Goal: Transaction & Acquisition: Obtain resource

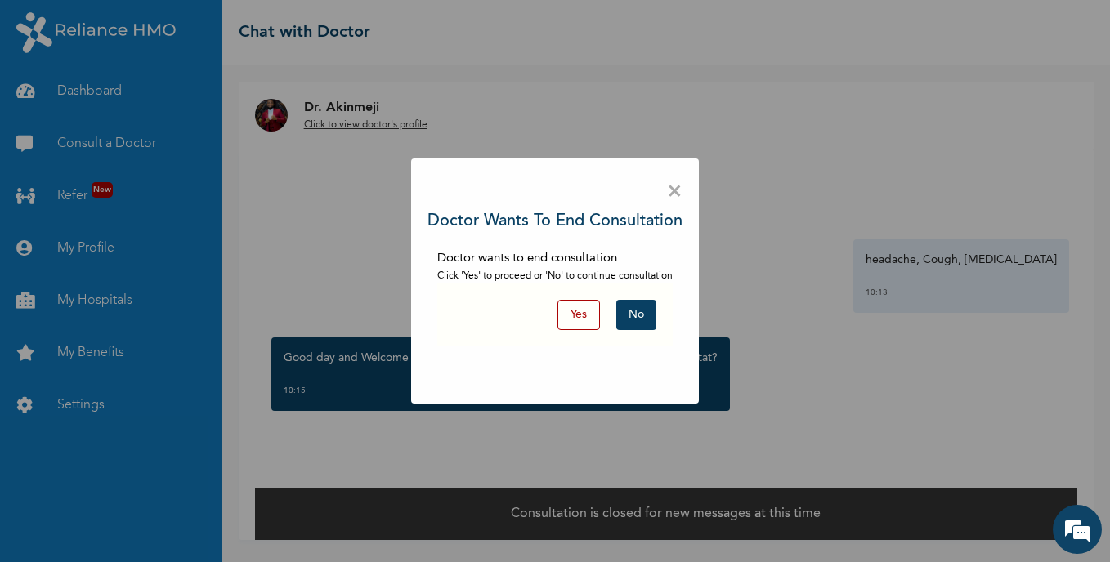
click at [640, 315] on button "No" at bounding box center [636, 315] width 40 height 30
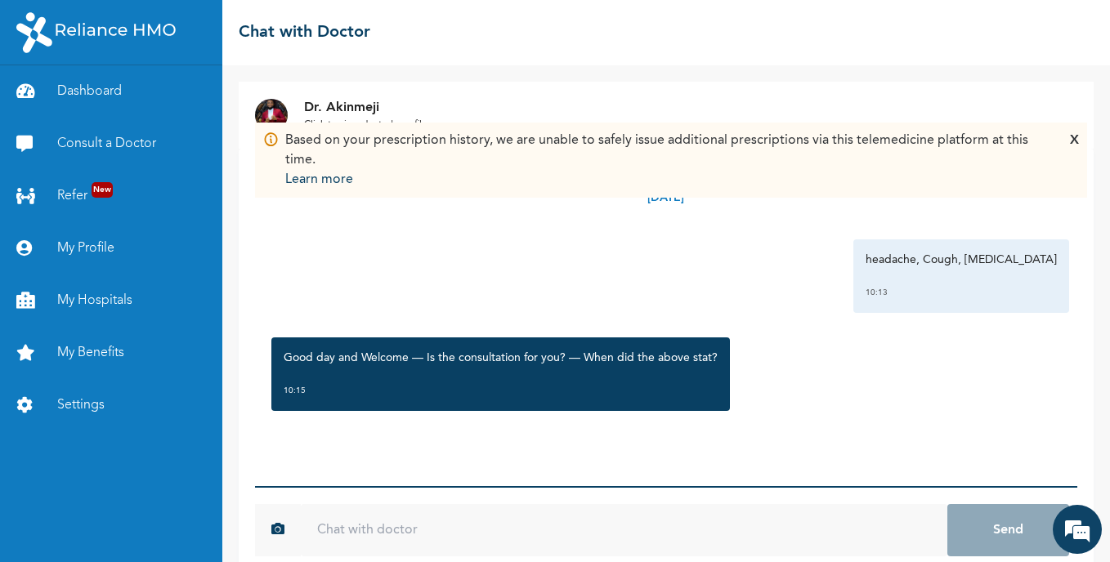
click at [495, 507] on input "text" at bounding box center [624, 530] width 646 height 52
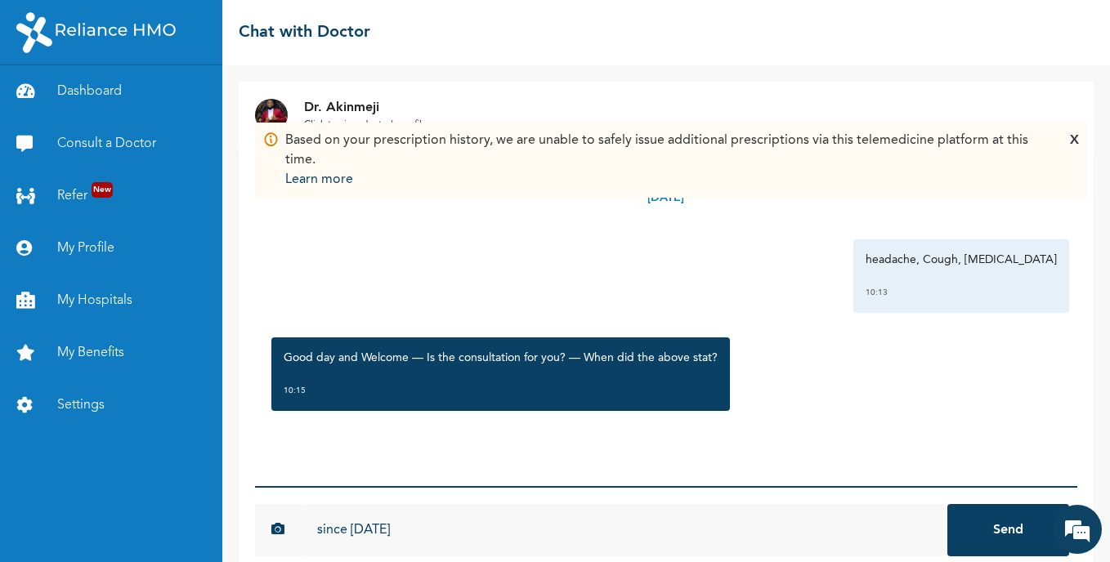
type input "since [DATE]"
click at [947, 504] on button "Send" at bounding box center [1008, 530] width 122 height 52
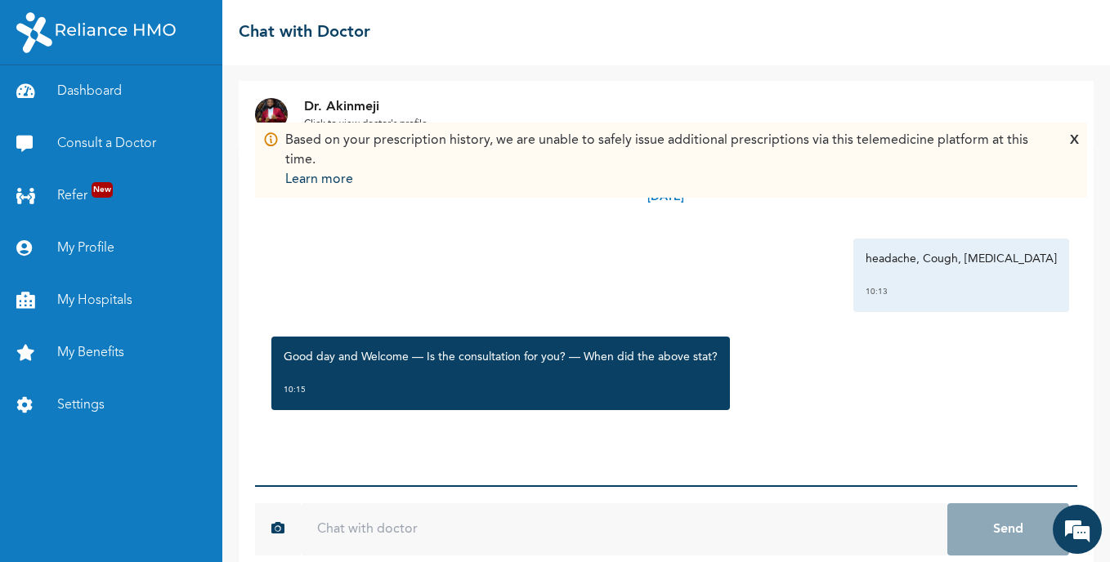
scroll to position [27, 0]
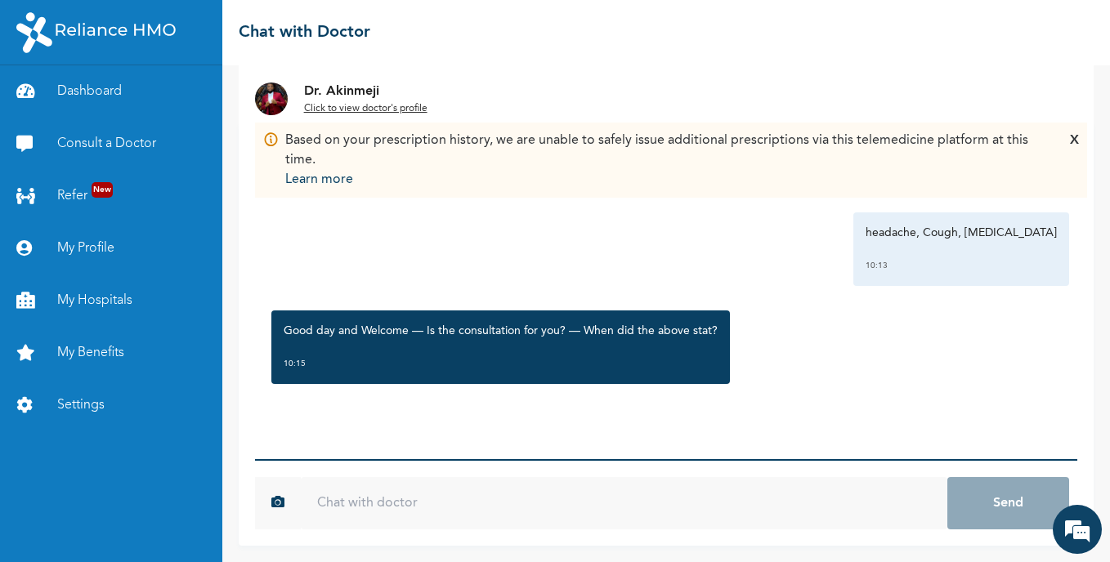
click at [775, 506] on input "text" at bounding box center [624, 503] width 646 height 52
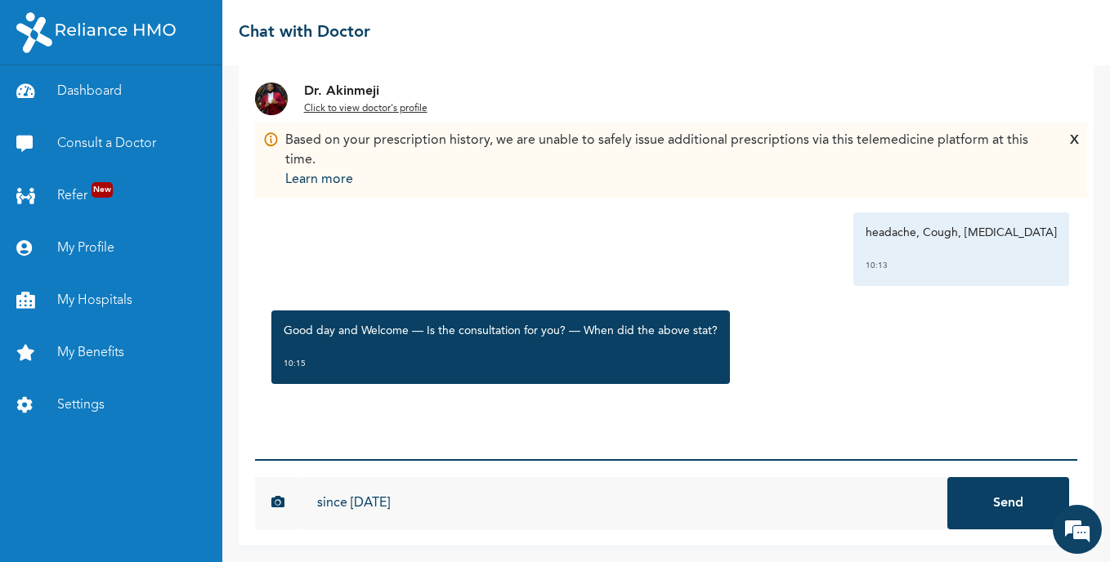
type input "since [DATE]"
click at [947, 477] on button "Send" at bounding box center [1008, 503] width 122 height 52
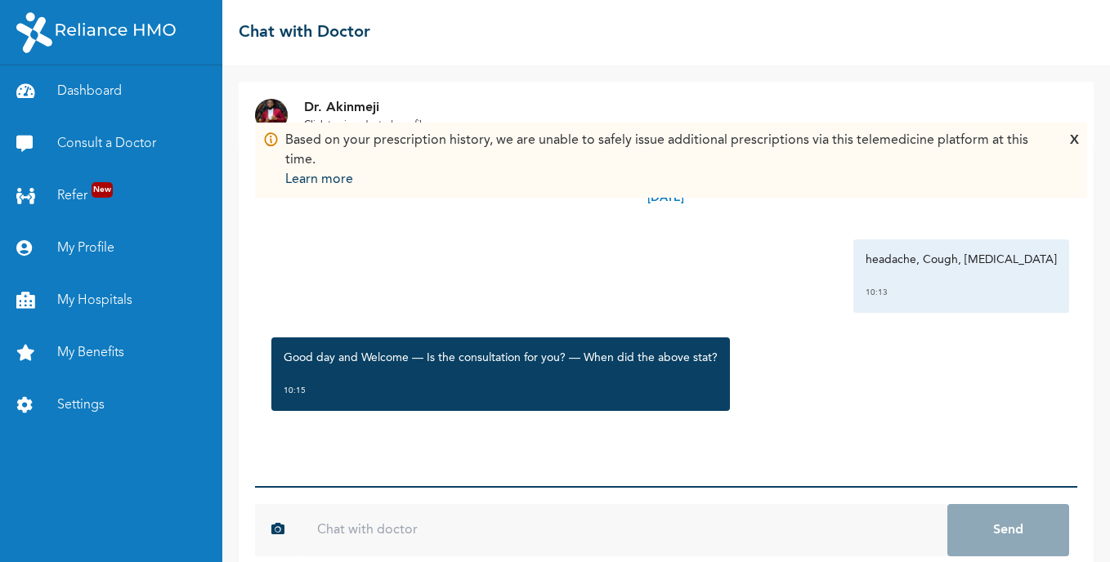
scroll to position [27, 0]
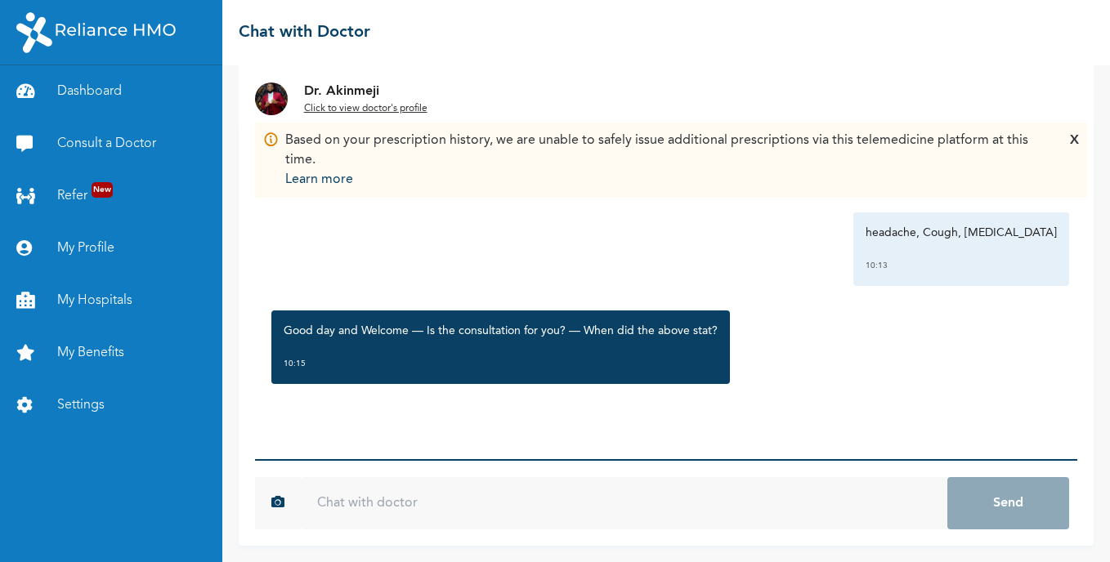
click at [610, 515] on input "text" at bounding box center [624, 503] width 646 height 52
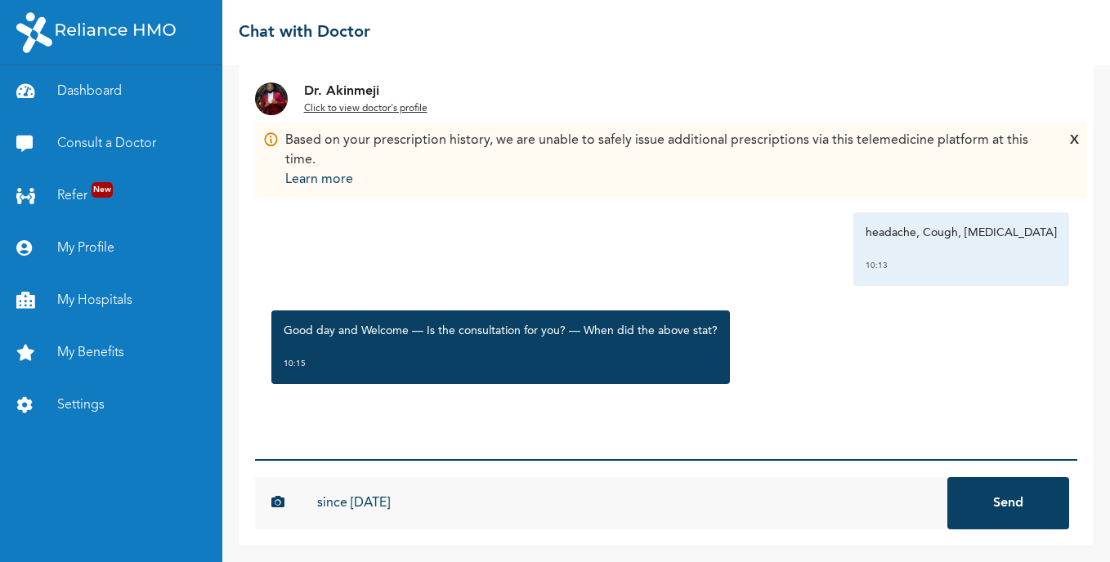
type input "since [DATE]"
click at [947, 477] on button "Send" at bounding box center [1008, 503] width 122 height 52
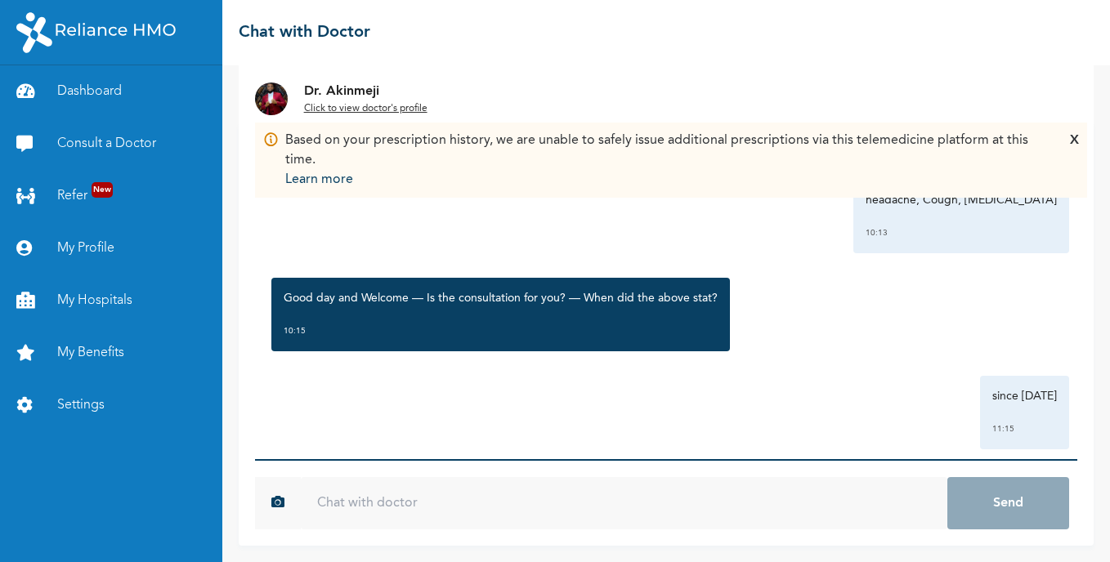
scroll to position [60, 0]
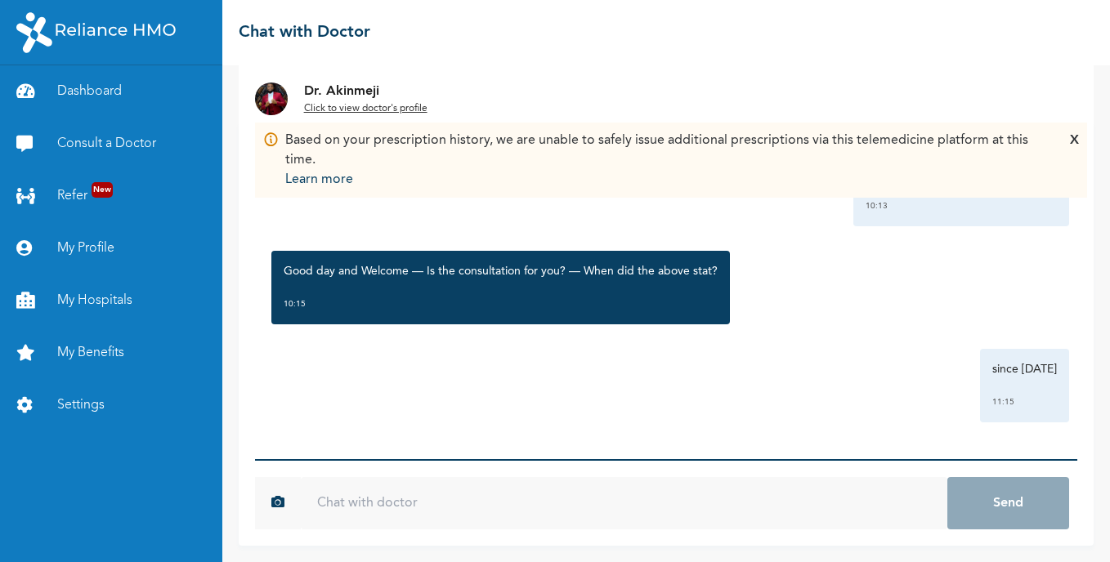
click at [1070, 141] on div "X" at bounding box center [1074, 160] width 9 height 59
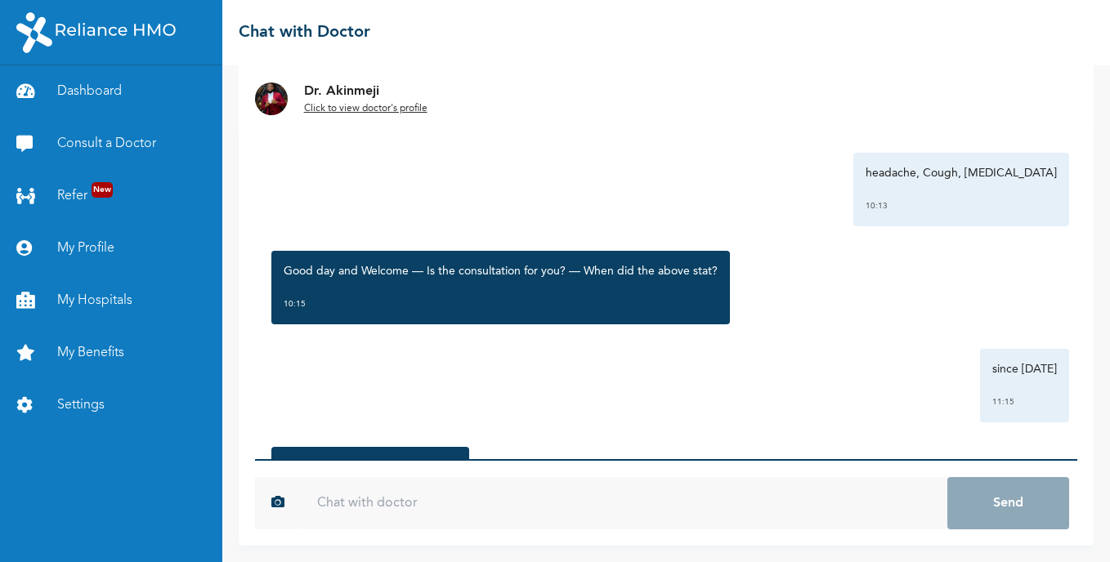
scroll to position [166, 0]
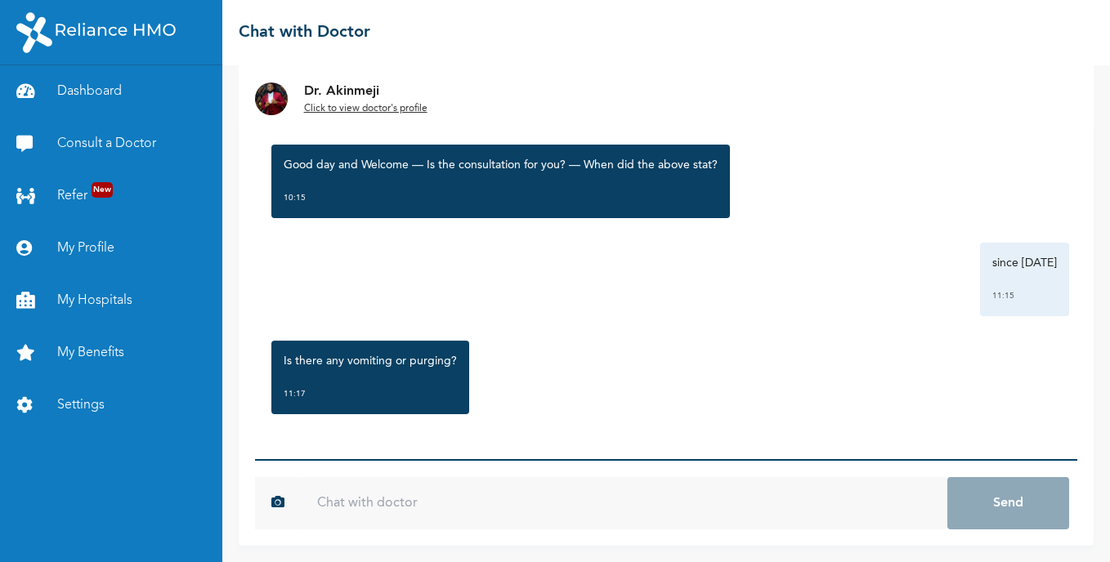
click at [547, 502] on input "text" at bounding box center [624, 503] width 646 height 52
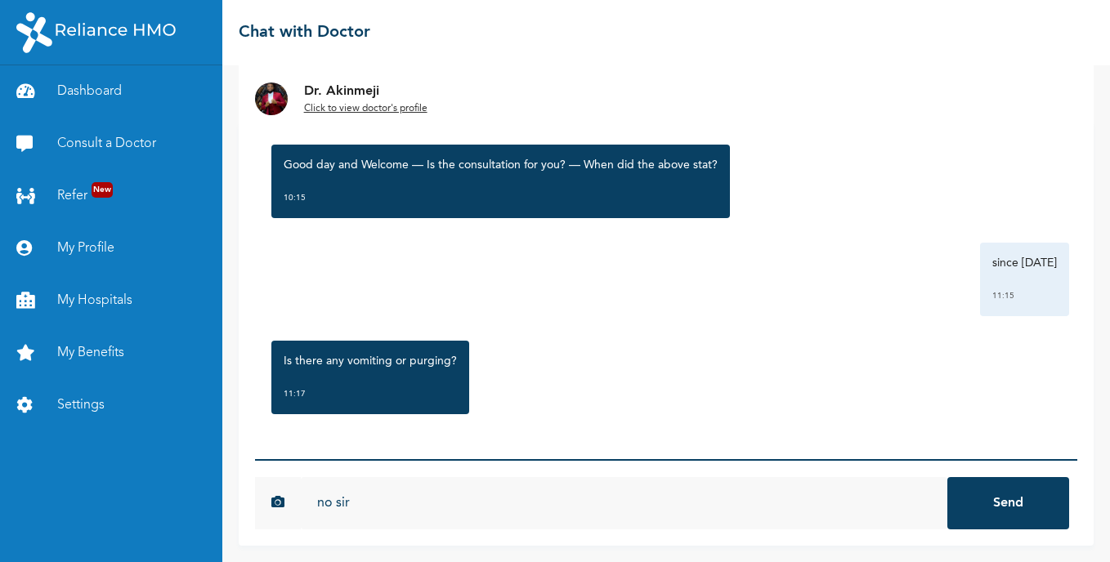
type input "no sir"
click at [947, 477] on button "Send" at bounding box center [1008, 503] width 122 height 52
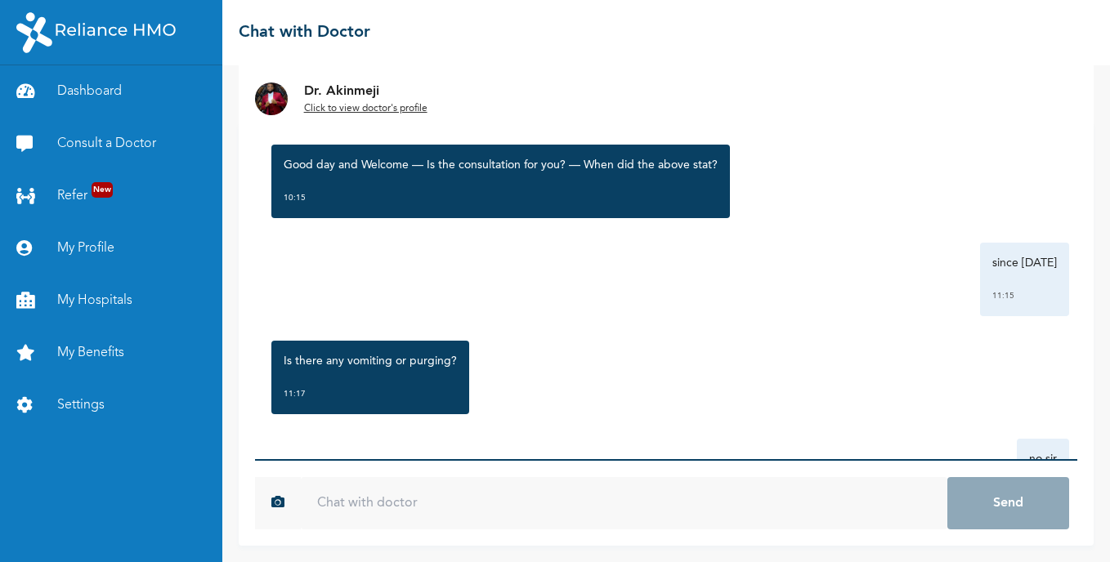
click at [967, 319] on div "[DATE] headache, Cough, [MEDICAL_DATA] 10:13 Good day and Welcome — Is the cons…" at bounding box center [666, 290] width 822 height 337
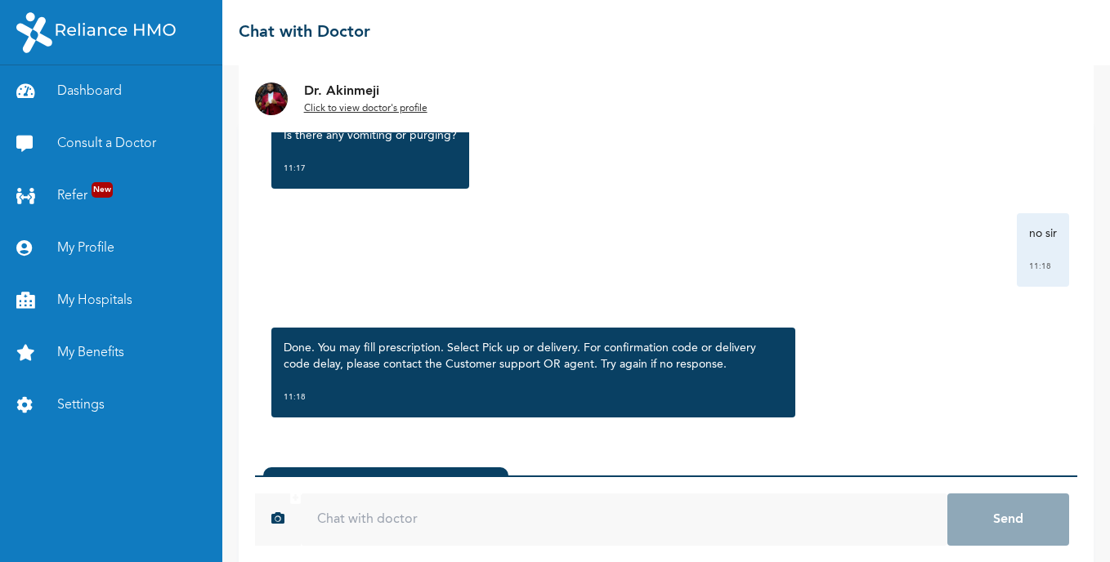
scroll to position [395, 0]
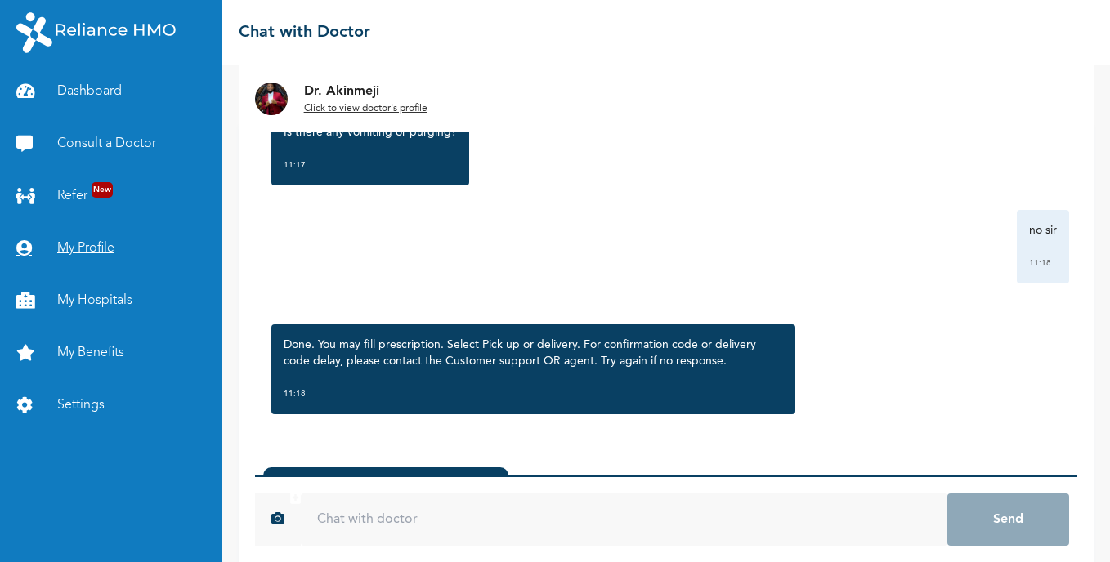
click at [99, 241] on link "My Profile" at bounding box center [111, 248] width 222 height 52
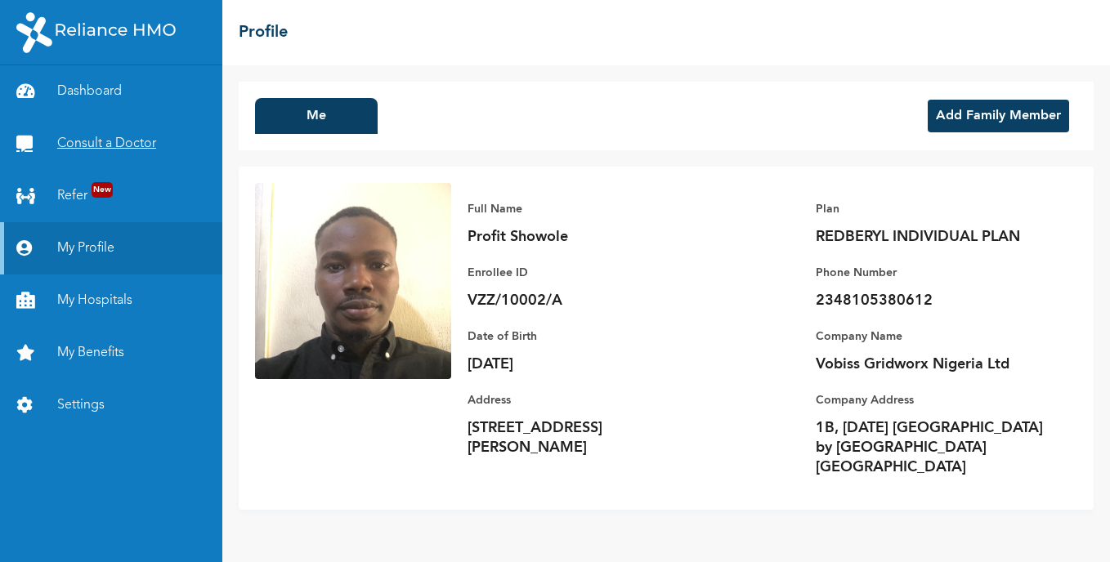
click at [92, 148] on link "Consult a Doctor" at bounding box center [111, 144] width 222 height 52
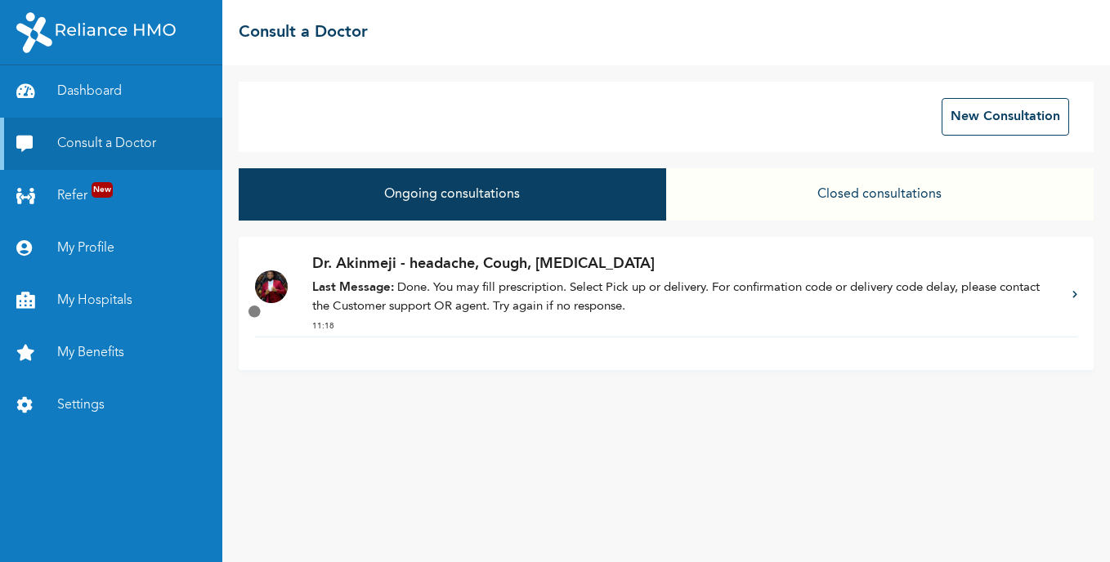
click at [482, 307] on p "Last Message: Done. You may fill prescription. Select Pick up or delivery. For …" at bounding box center [684, 297] width 744 height 37
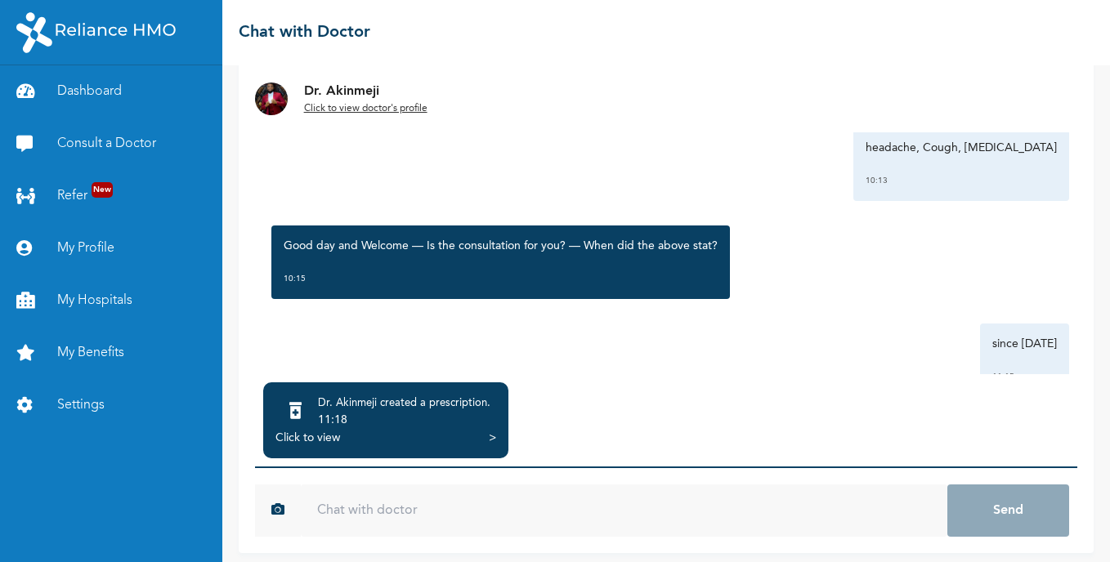
scroll to position [119, 0]
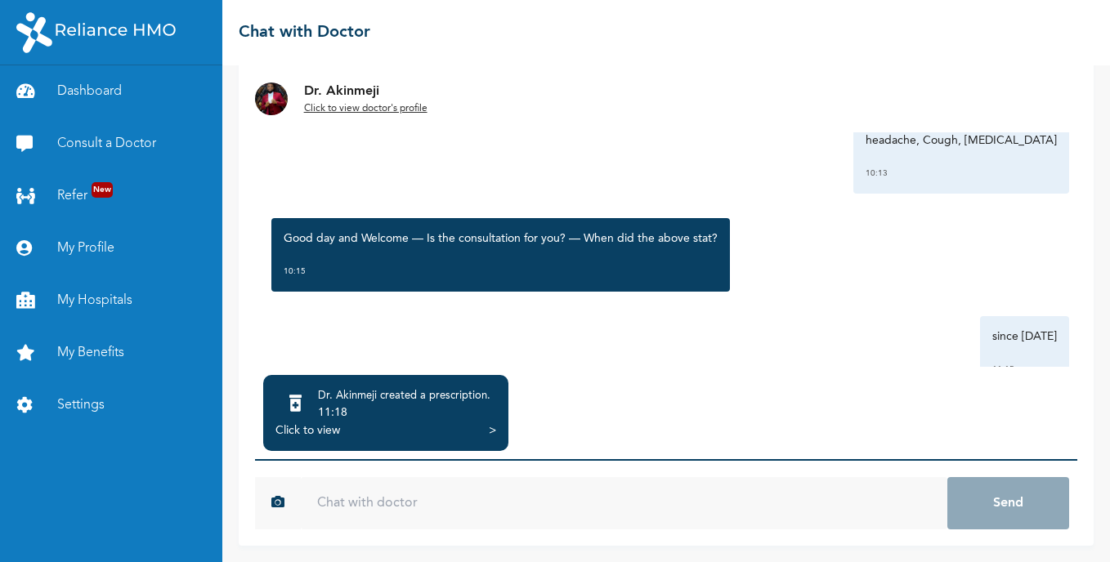
click at [454, 423] on div "Click to view >" at bounding box center [385, 430] width 221 height 16
click at [493, 431] on div ">" at bounding box center [492, 430] width 7 height 16
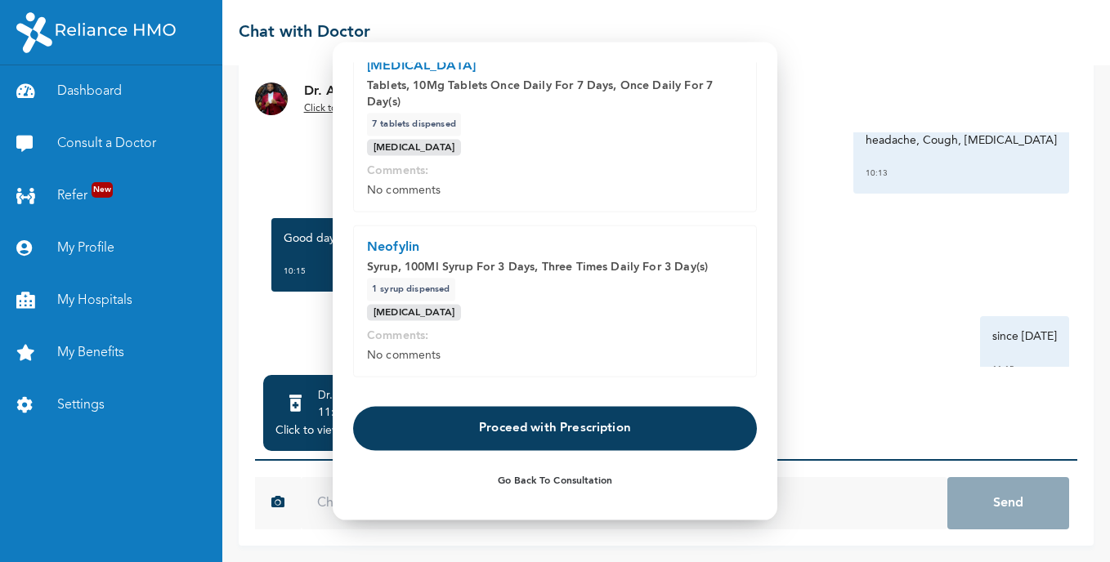
scroll to position [270, 0]
click at [619, 431] on button "Proceed with Prescription" at bounding box center [555, 428] width 404 height 44
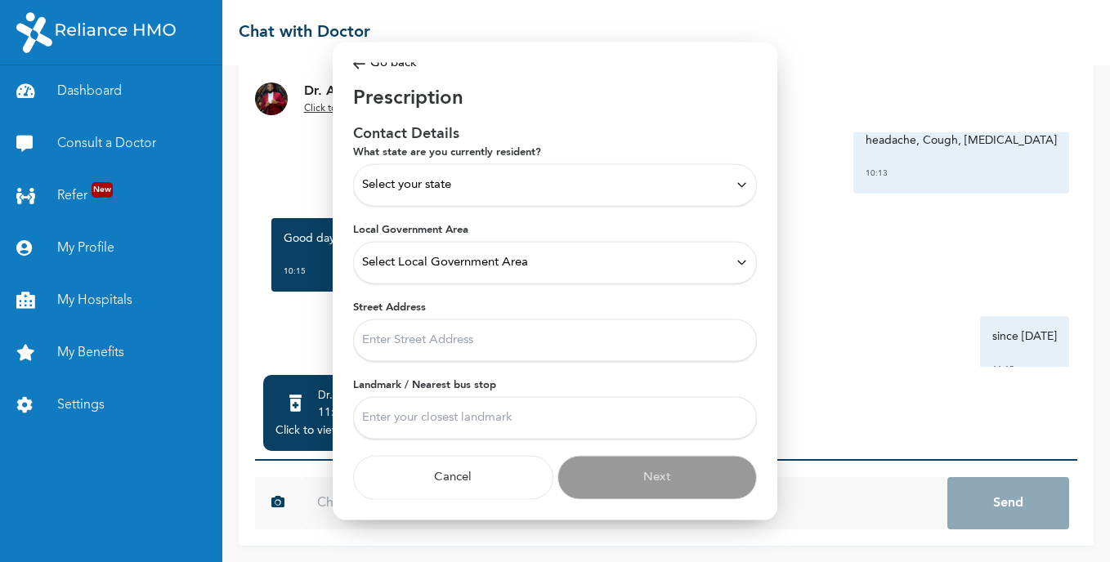
click at [503, 189] on div "Select your state" at bounding box center [555, 185] width 386 height 18
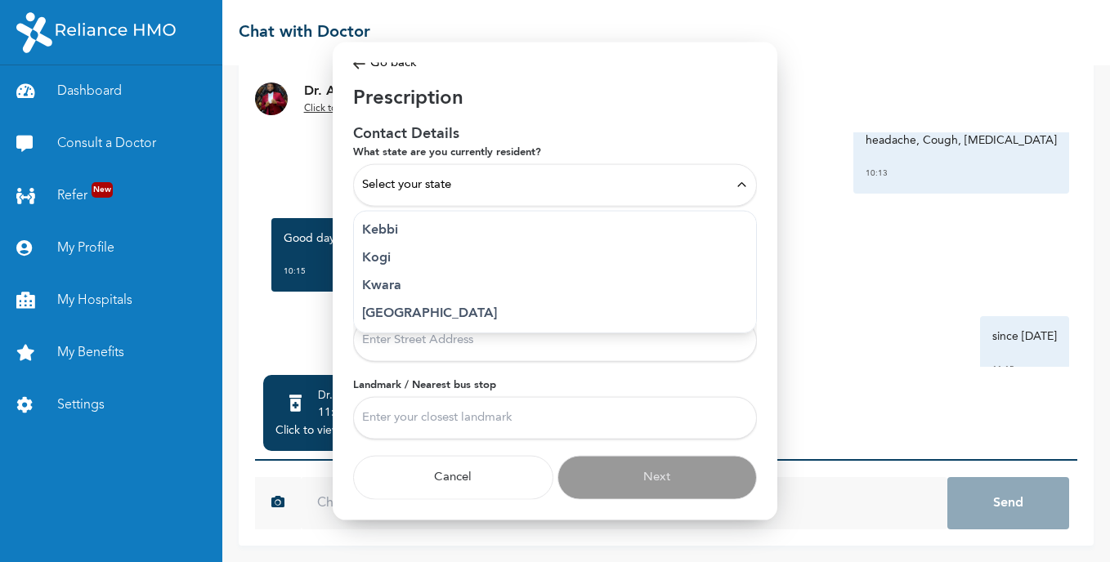
scroll to position [641, 0]
click at [379, 257] on p "[GEOGRAPHIC_DATA]" at bounding box center [555, 259] width 386 height 20
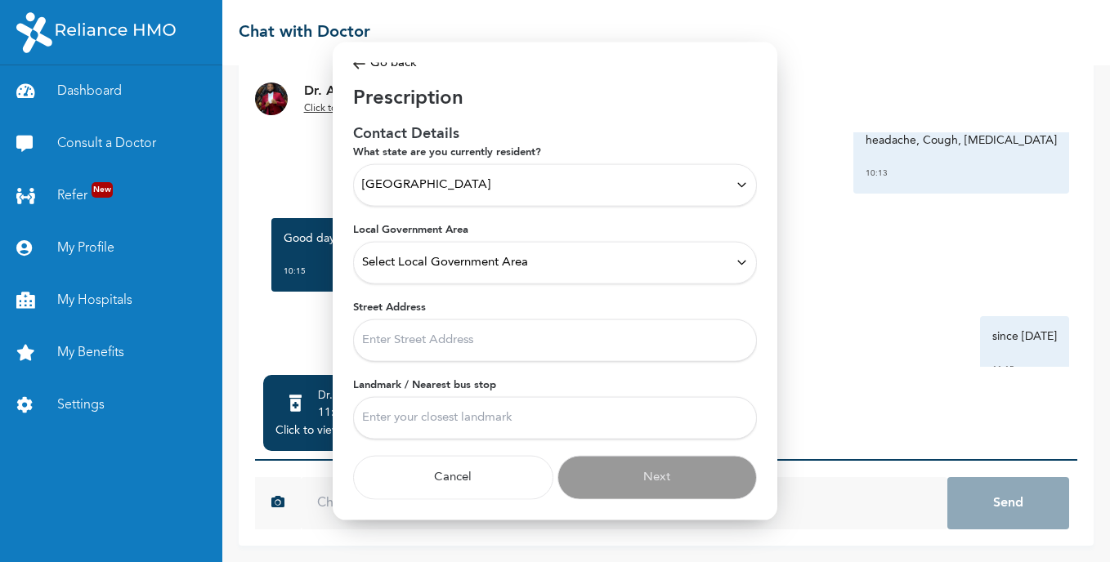
click at [448, 257] on span "Select Local Government Area" at bounding box center [445, 262] width 166 height 18
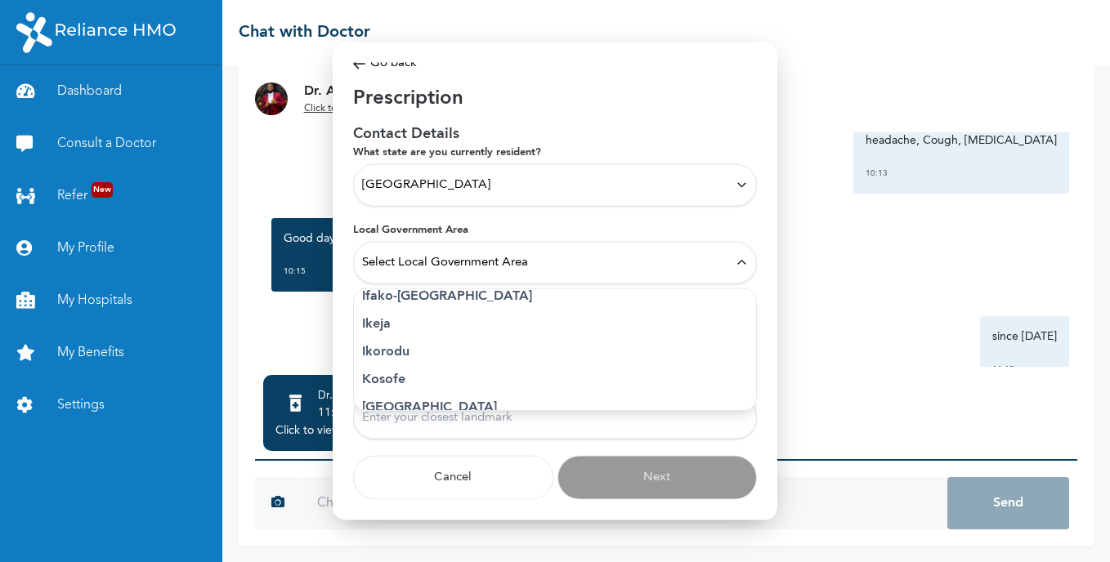
scroll to position [259, 0]
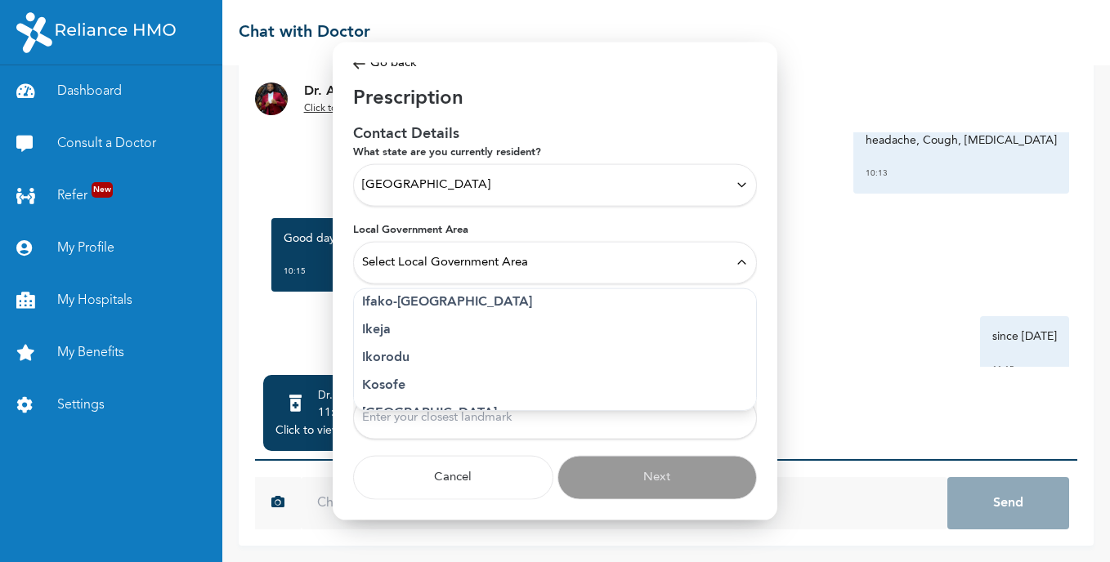
click at [375, 324] on p "Ikeja" at bounding box center [555, 329] width 386 height 20
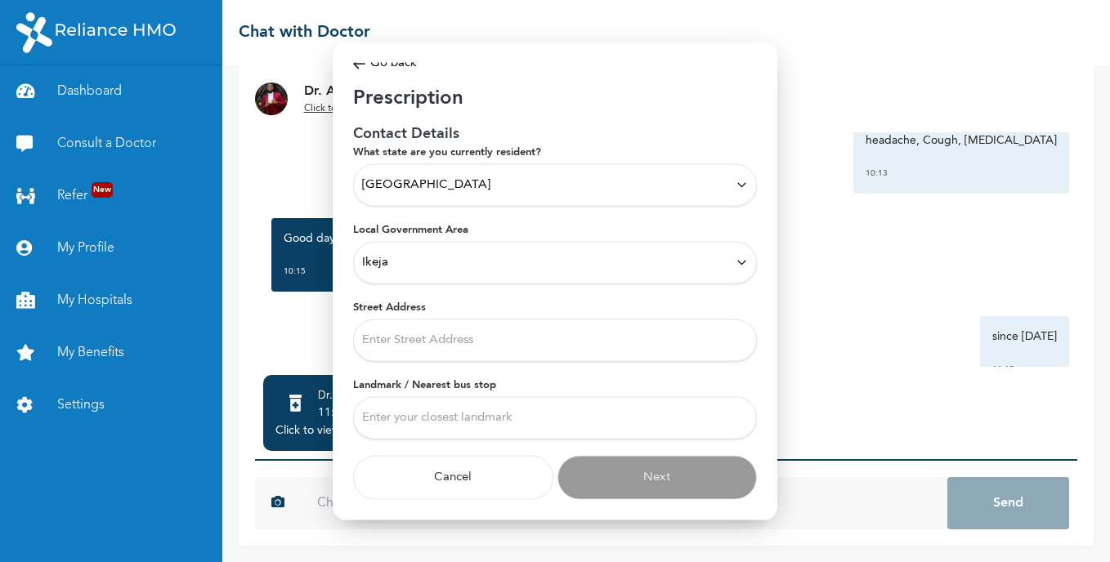
click at [486, 338] on input "Street Address" at bounding box center [555, 340] width 404 height 42
drag, startPoint x: 395, startPoint y: 341, endPoint x: 378, endPoint y: 340, distance: 16.4
click at [378, 340] on input "no [STREET_ADDRESS][DATE]" at bounding box center [555, 340] width 404 height 42
click at [363, 342] on input "[DATE] [GEOGRAPHIC_DATA]" at bounding box center [555, 340] width 404 height 42
drag, startPoint x: 369, startPoint y: 343, endPoint x: 529, endPoint y: 351, distance: 161.2
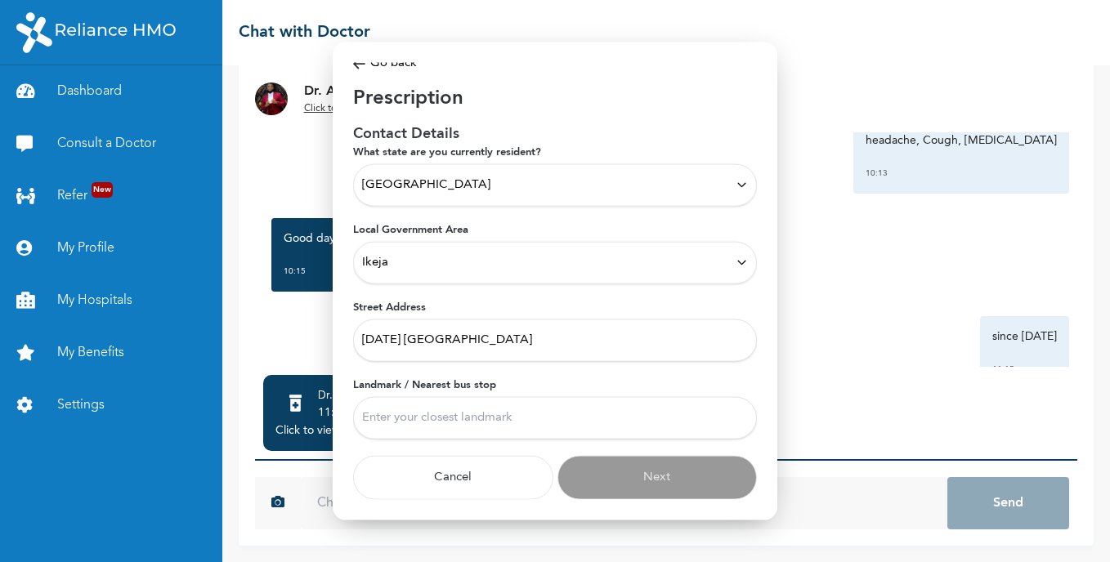
click at [529, 351] on input "[DATE] [GEOGRAPHIC_DATA]" at bounding box center [555, 340] width 404 height 42
type input "s"
click at [395, 343] on input "[STREET_ADDRESS][DATE] lagos" at bounding box center [555, 340] width 404 height 42
click at [524, 349] on input "No 1B [DATE][GEOGRAPHIC_DATA], [PERSON_NAME]" at bounding box center [555, 340] width 404 height 42
type input "[STREET_ADDRESS][DATE] ikeja lagos"
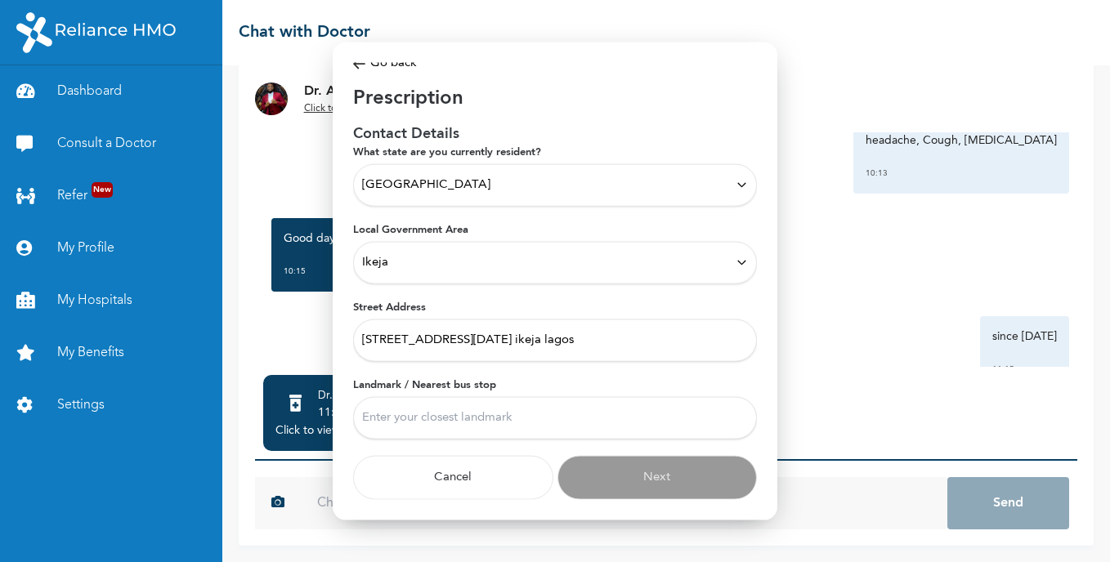
click at [513, 423] on input "Landmark / Nearest bus stop" at bounding box center [555, 417] width 404 height 42
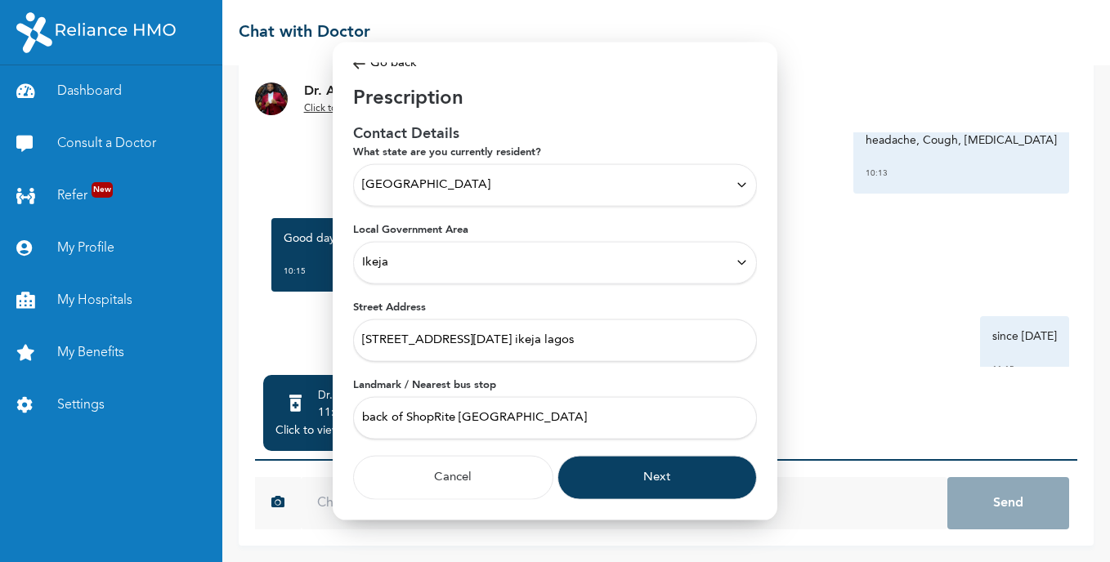
type input "back of ShopRite [GEOGRAPHIC_DATA]"
click at [605, 471] on button "Next" at bounding box center [657, 477] width 200 height 44
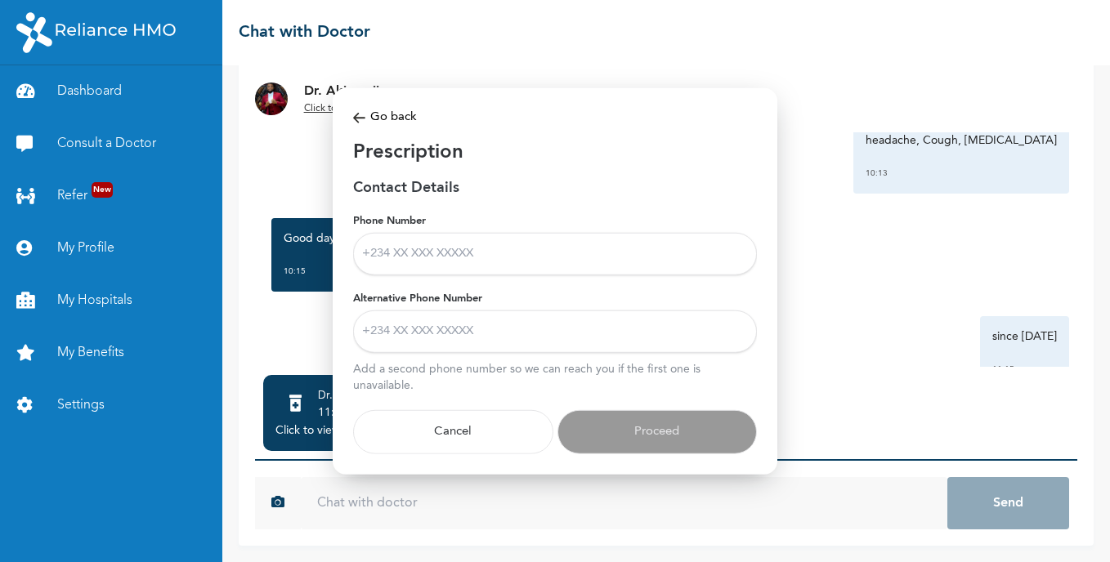
scroll to position [0, 0]
click at [510, 266] on input "Phone Number" at bounding box center [555, 253] width 404 height 42
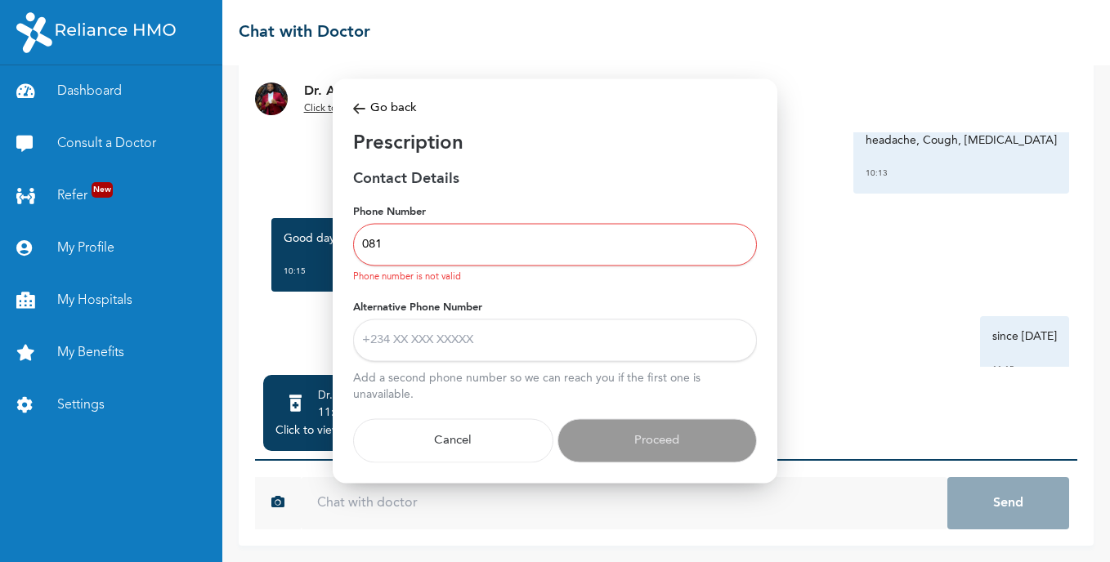
type input "08105380612"
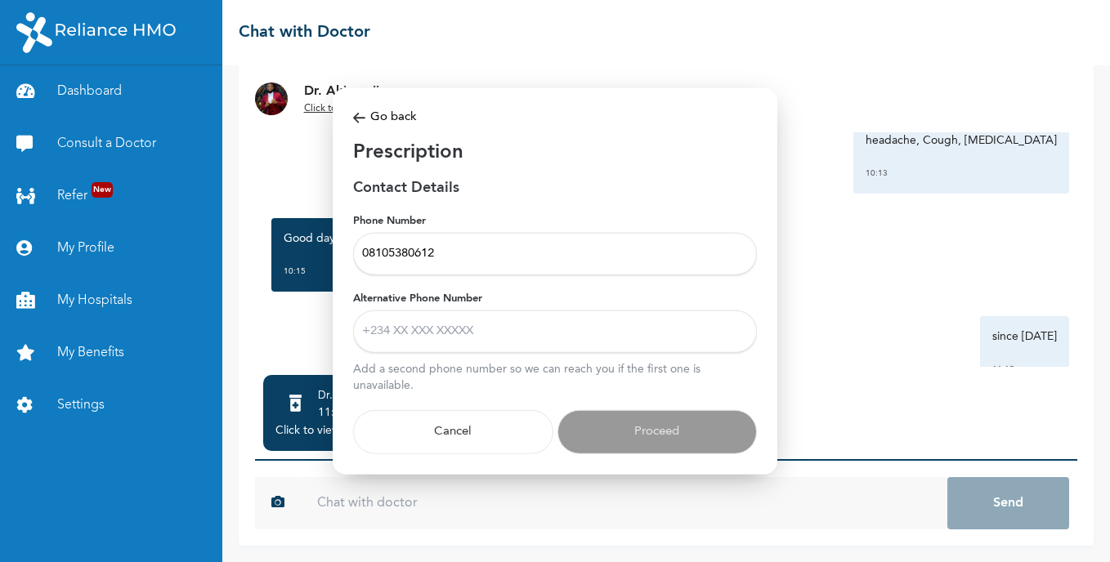
click at [448, 337] on input "Alternative Phone Number" at bounding box center [555, 331] width 404 height 42
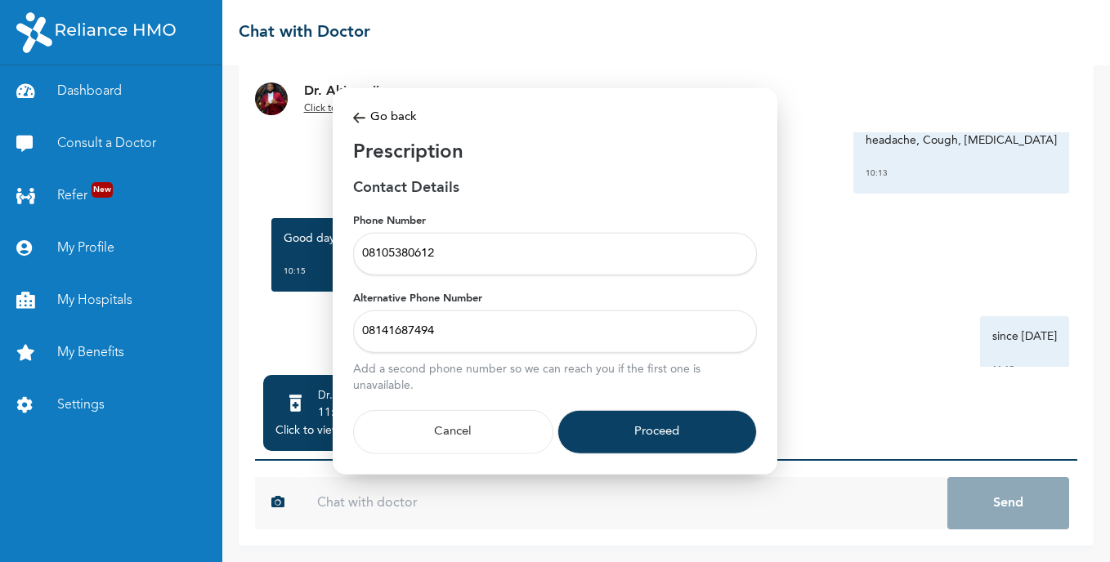
type input "08141687494"
click at [666, 452] on button "Proceed" at bounding box center [657, 431] width 200 height 44
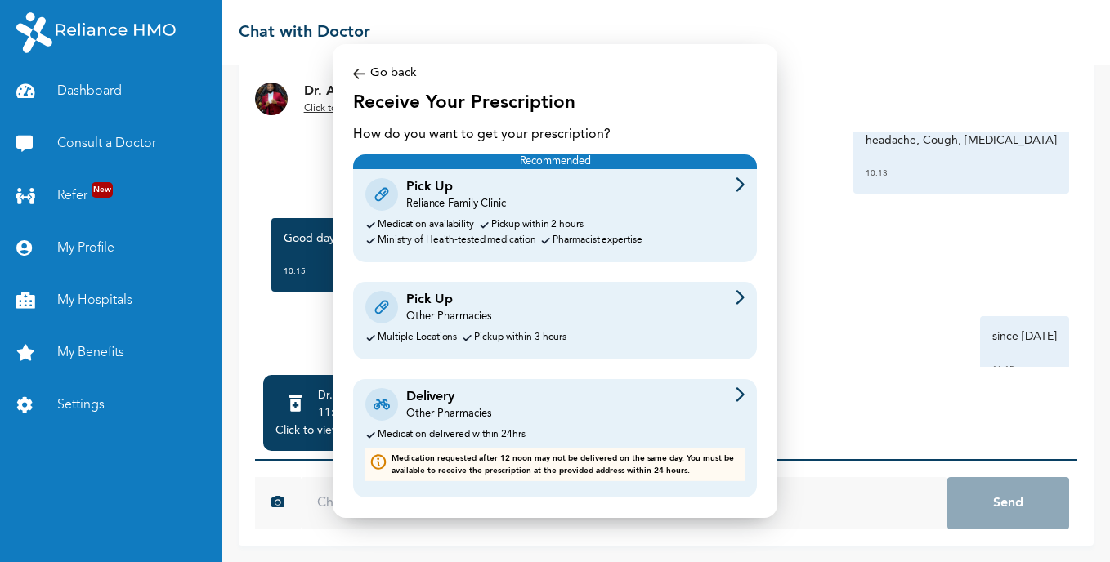
click at [632, 185] on div "Pick Up Reliance Family Clinic" at bounding box center [554, 194] width 379 height 34
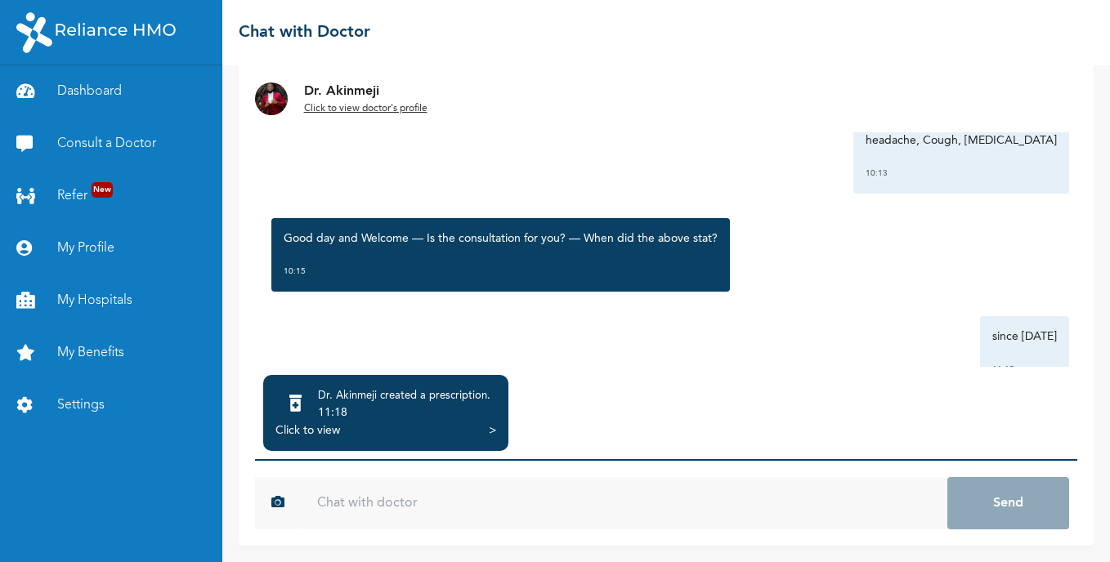
click at [409, 404] on div "Dr. Akinmeji created a prescription ." at bounding box center [404, 396] width 172 height 16
click at [442, 431] on div "Click to view >" at bounding box center [385, 430] width 221 height 16
click at [495, 431] on div ">" at bounding box center [492, 430] width 7 height 16
